Goal: Information Seeking & Learning: Stay updated

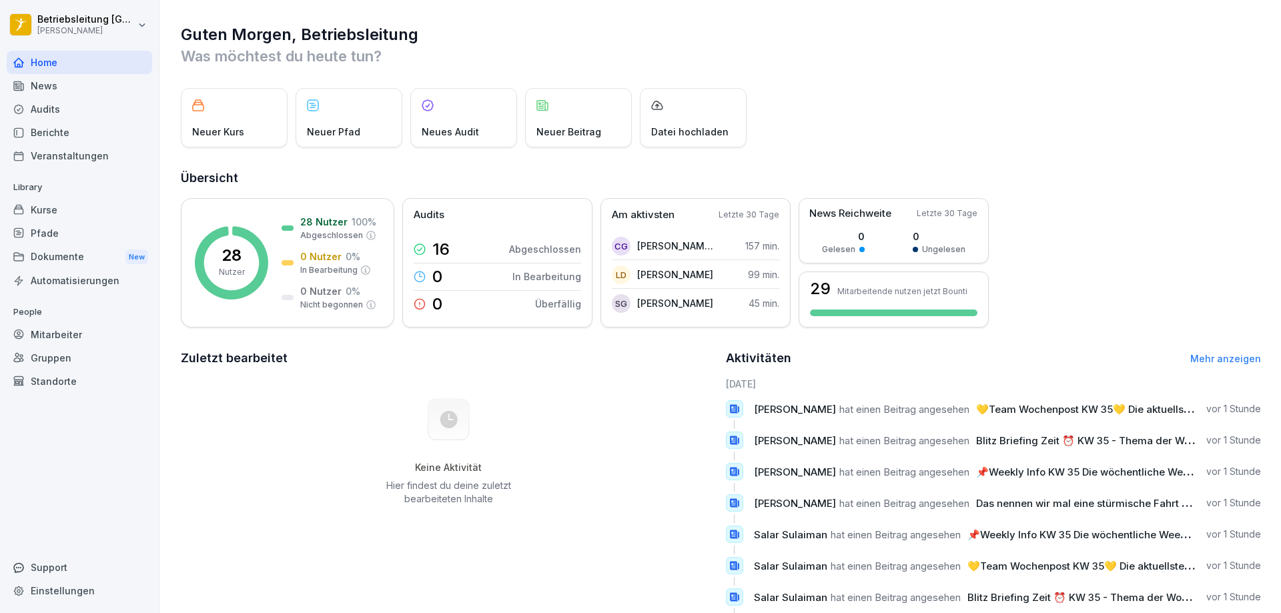
click at [121, 93] on div "News" at bounding box center [79, 85] width 145 height 23
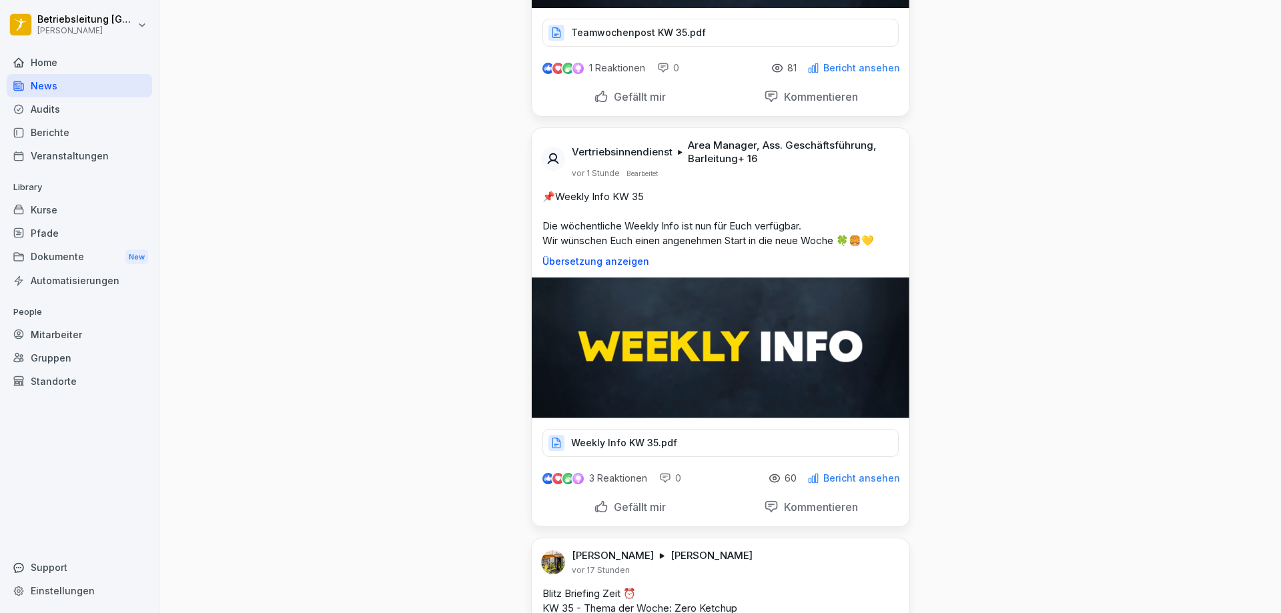
scroll to position [334, 0]
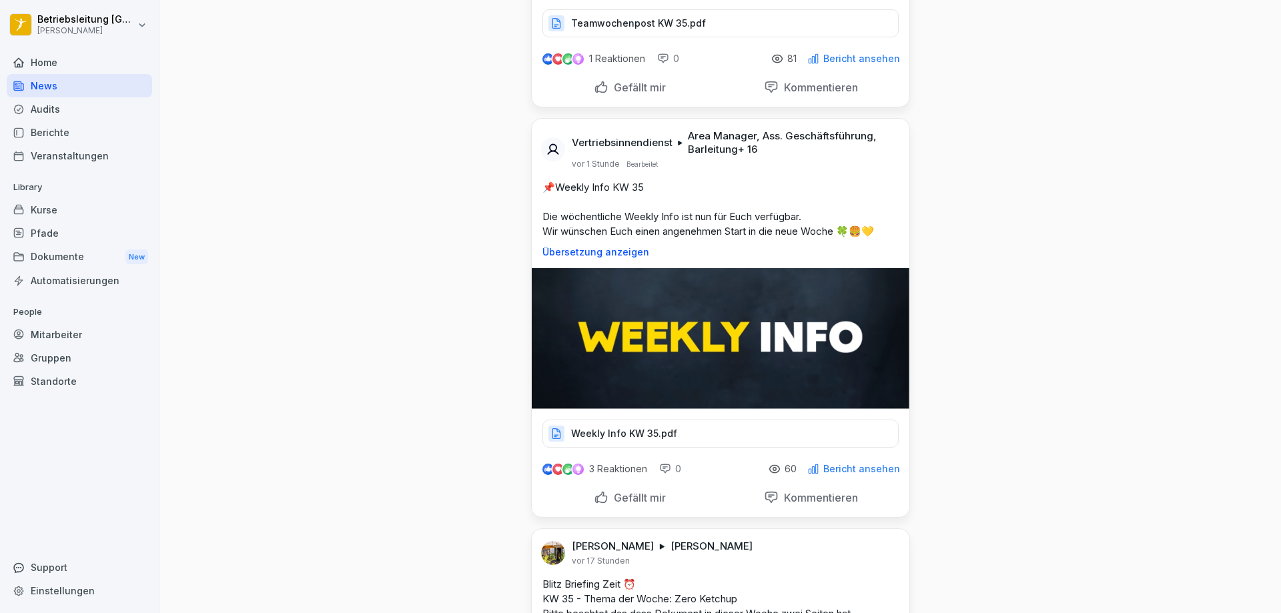
click at [626, 426] on div "Weekly Info KW 35.pdf" at bounding box center [720, 434] width 356 height 28
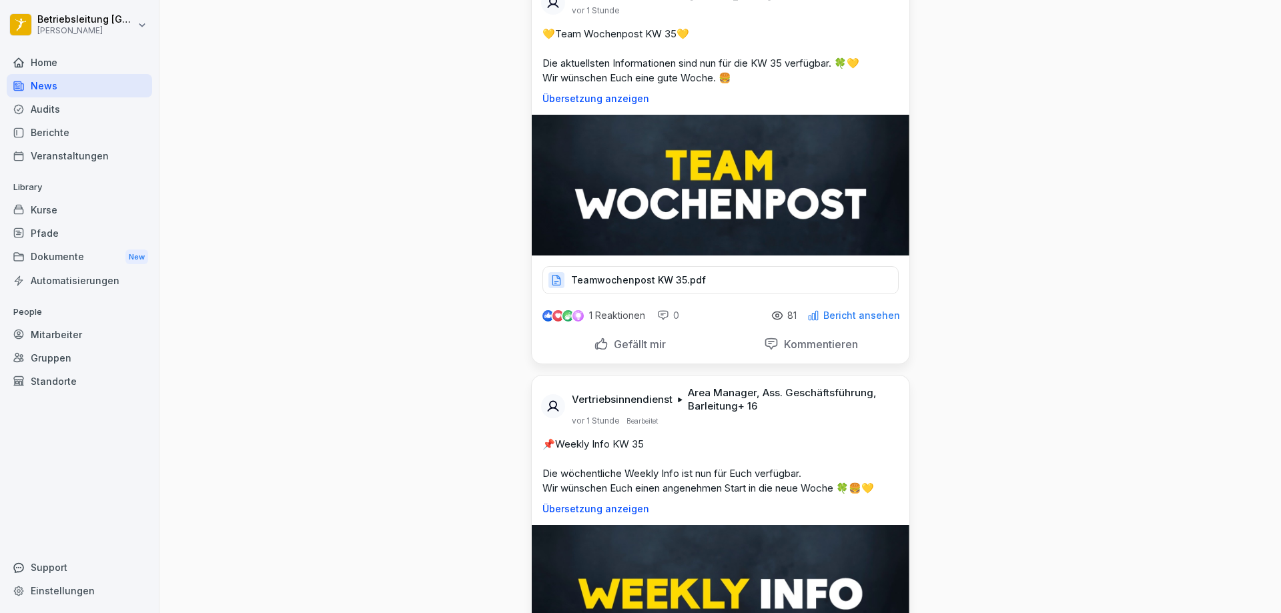
scroll to position [0, 0]
